Goal: Check status: Check status

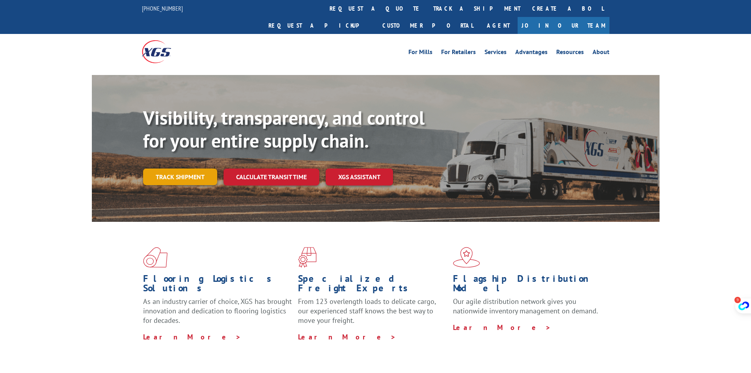
click at [210, 185] on link "Track shipment" at bounding box center [180, 176] width 74 height 17
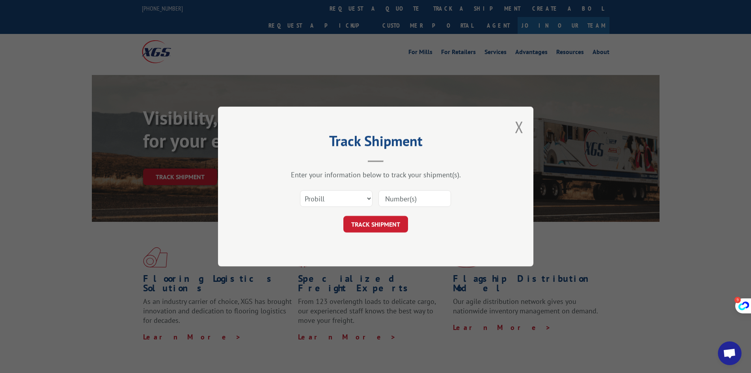
click at [399, 199] on input at bounding box center [414, 198] width 73 height 17
paste input "17409411"
type input "17409411"
click at [381, 227] on button "TRACK SHIPMENT" at bounding box center [375, 224] width 65 height 17
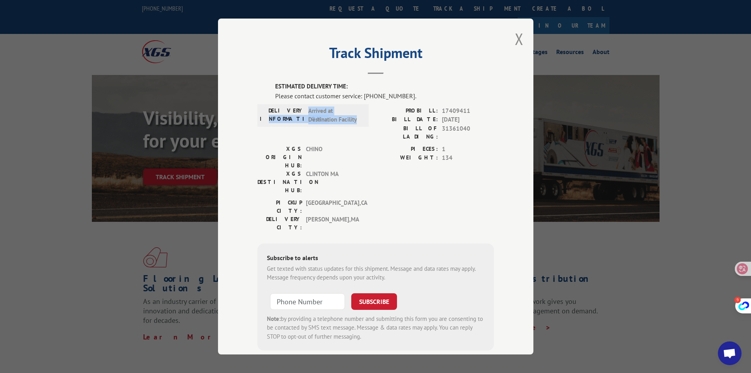
drag, startPoint x: 333, startPoint y: 132, endPoint x: 263, endPoint y: 129, distance: 70.2
click at [263, 124] on div "DELIVERY INFORMATION: Arrived at Destination Facility" at bounding box center [313, 115] width 106 height 18
click at [449, 121] on span "[DATE]" at bounding box center [468, 119] width 52 height 9
drag, startPoint x: 334, startPoint y: 128, endPoint x: 301, endPoint y: 117, distance: 34.7
click at [301, 117] on div "DELIVERY INFORMATION: Arrived at Destination Facility" at bounding box center [313, 115] width 106 height 18
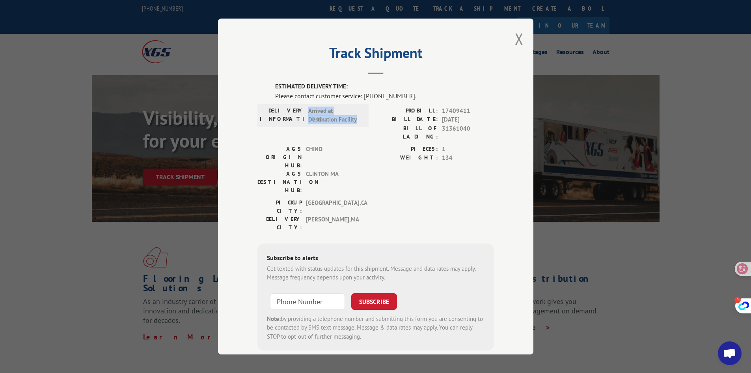
click at [350, 124] on span "Arrived at Destination Facility" at bounding box center [334, 115] width 53 height 18
drag, startPoint x: 413, startPoint y: 120, endPoint x: 460, endPoint y: 120, distance: 46.9
click at [460, 120] on div "BILL DATE: [DATE]" at bounding box center [435, 119] width 118 height 9
click at [442, 137] on div "PROBILL: 17409411 BILL DATE: [DATE] BILL OF LADING: 31361040" at bounding box center [435, 125] width 118 height 38
drag, startPoint x: 447, startPoint y: 150, endPoint x: 376, endPoint y: 164, distance: 71.9
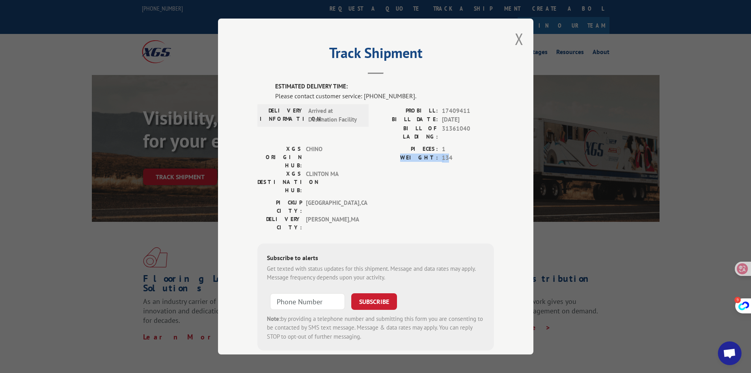
click at [382, 156] on div "WEIGHT: 134" at bounding box center [435, 157] width 118 height 9
click at [328, 215] on span "[GEOGRAPHIC_DATA] , [GEOGRAPHIC_DATA]" at bounding box center [332, 223] width 53 height 17
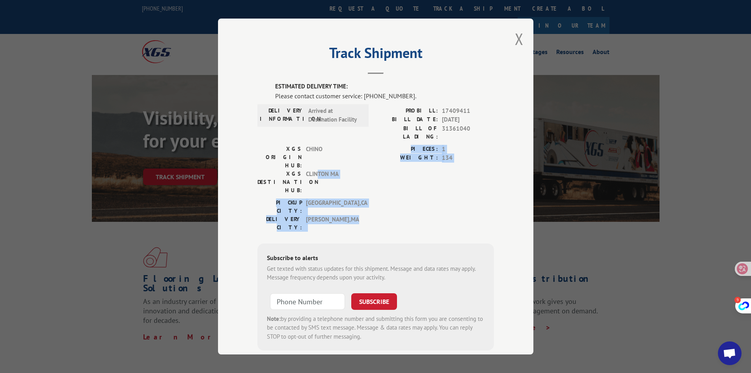
drag, startPoint x: 356, startPoint y: 202, endPoint x: 298, endPoint y: 162, distance: 70.1
click at [300, 166] on div "ESTIMATED DELIVERY TIME: Please contact customer service: [PHONE_NUMBER]. DELIV…" at bounding box center [375, 216] width 237 height 268
click at [381, 156] on label "WEIGHT:" at bounding box center [407, 157] width 62 height 9
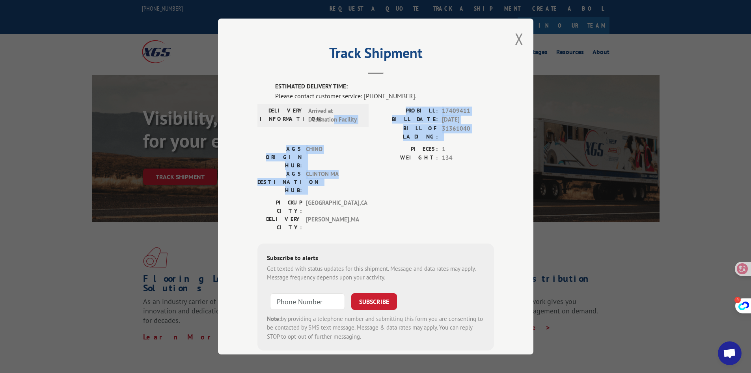
drag, startPoint x: 339, startPoint y: 160, endPoint x: 335, endPoint y: 114, distance: 46.8
click at [335, 114] on div "ESTIMATED DELIVERY TIME: Please contact customer service: [PHONE_NUMBER]. DELIV…" at bounding box center [375, 216] width 237 height 268
click at [376, 145] on label "PIECES:" at bounding box center [407, 149] width 62 height 9
